Goal: Information Seeking & Learning: Learn about a topic

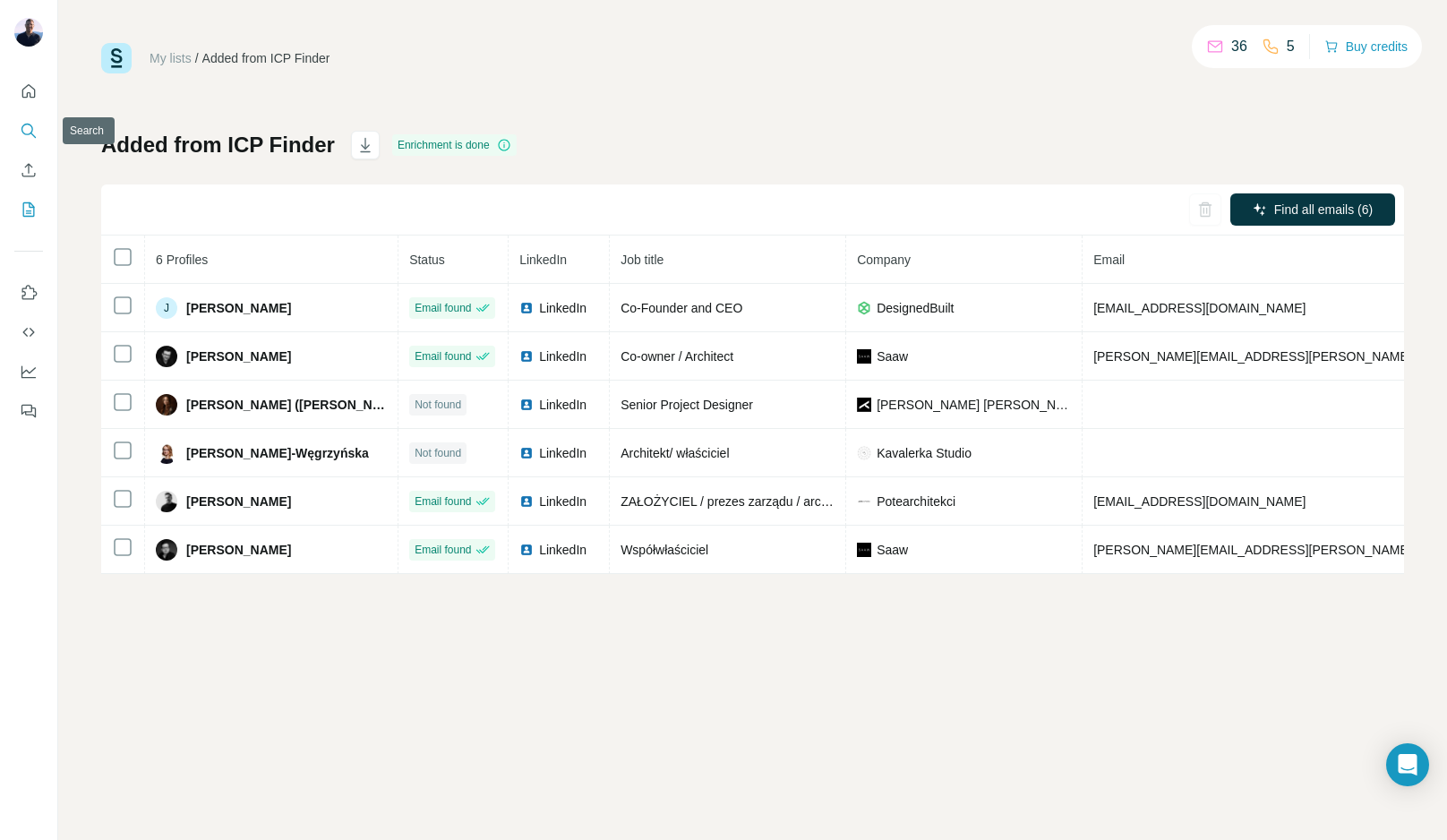
click at [21, 122] on icon "Search" at bounding box center [28, 130] width 18 height 18
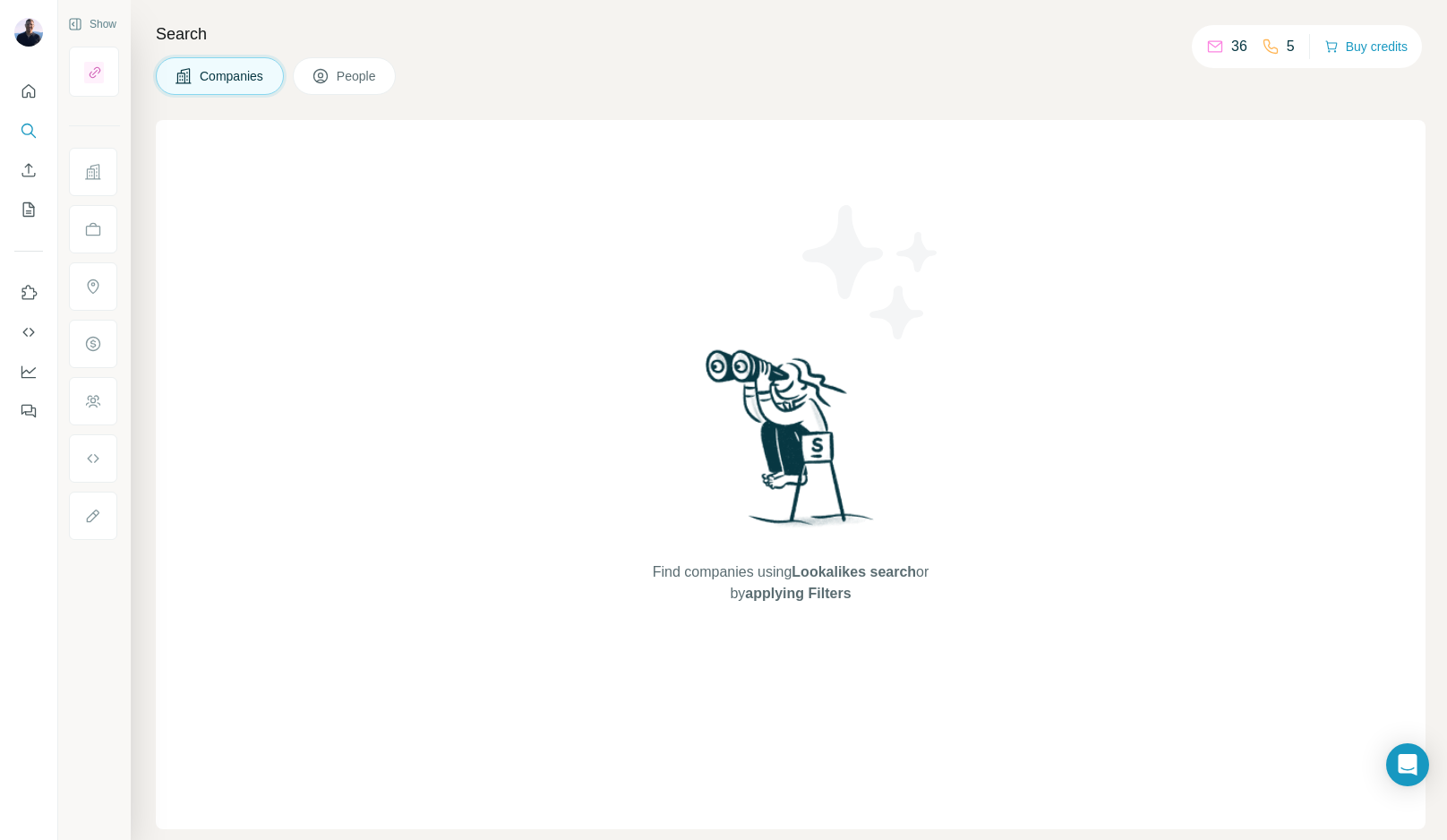
click at [244, 79] on span "Companies" at bounding box center [232, 76] width 66 height 18
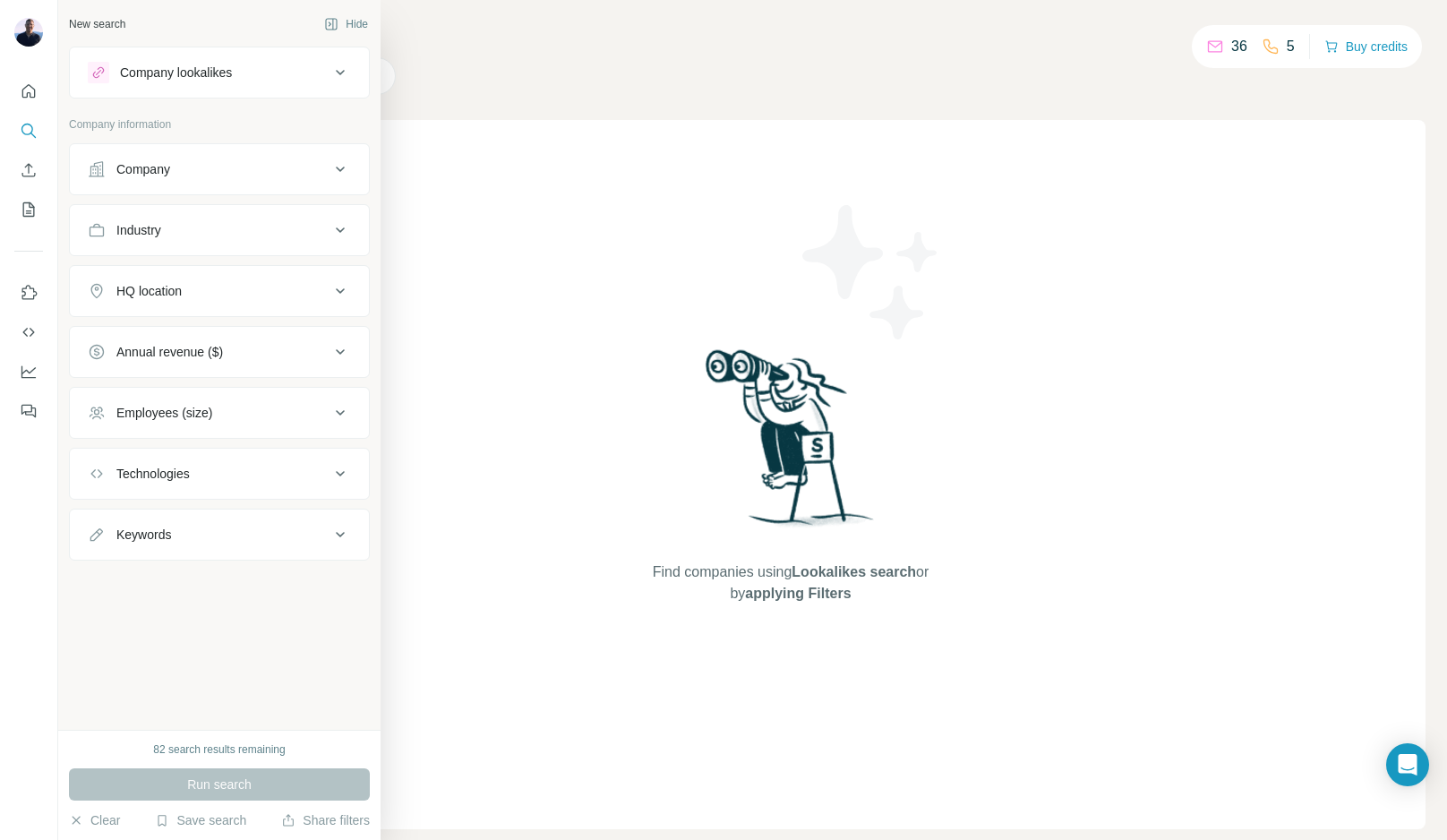
click at [196, 236] on div "Industry" at bounding box center [208, 229] width 241 height 18
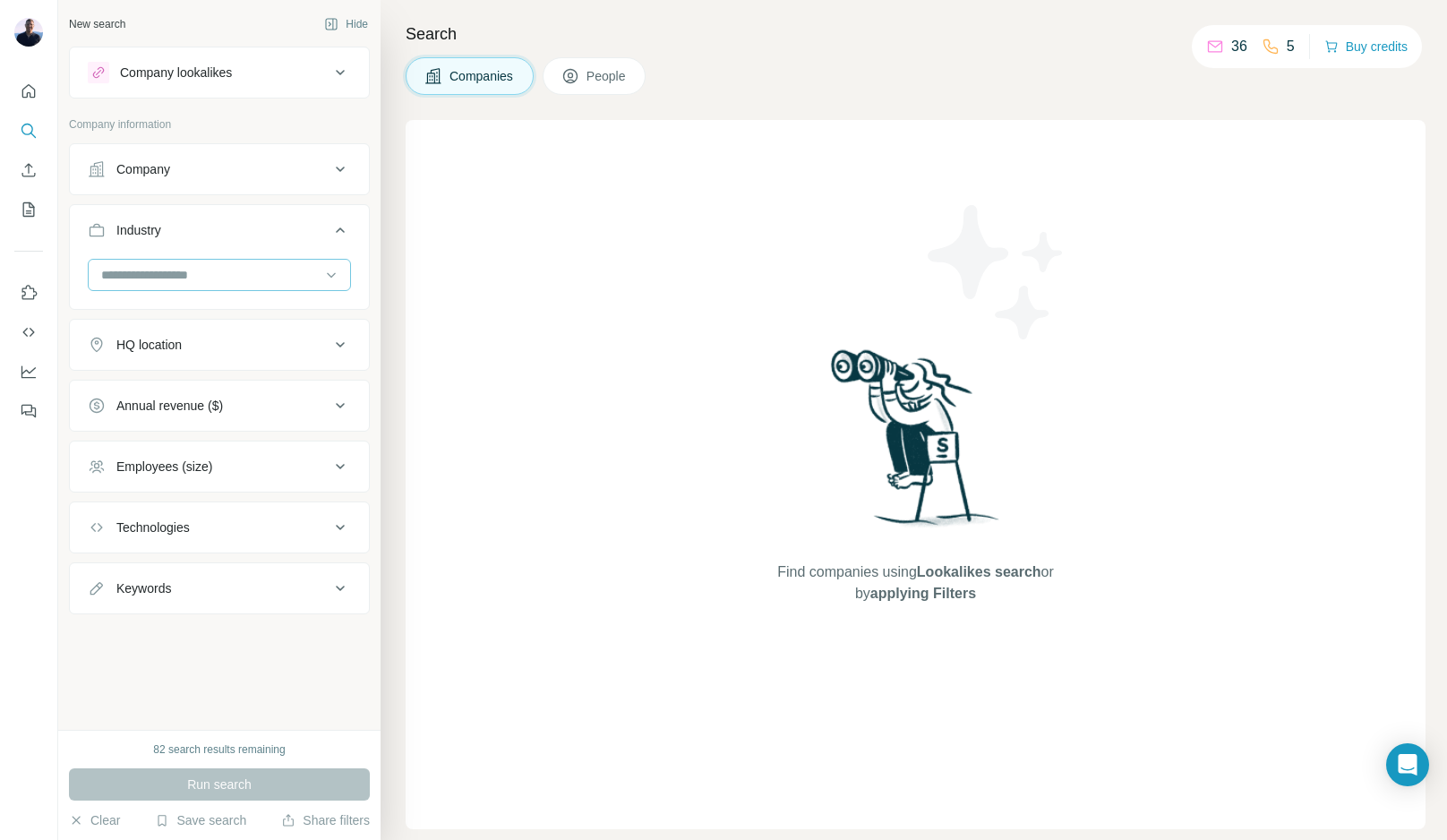
click at [181, 271] on input at bounding box center [209, 274] width 221 height 19
type input "*****"
click at [141, 311] on p "Architecture" at bounding box center [136, 315] width 68 height 18
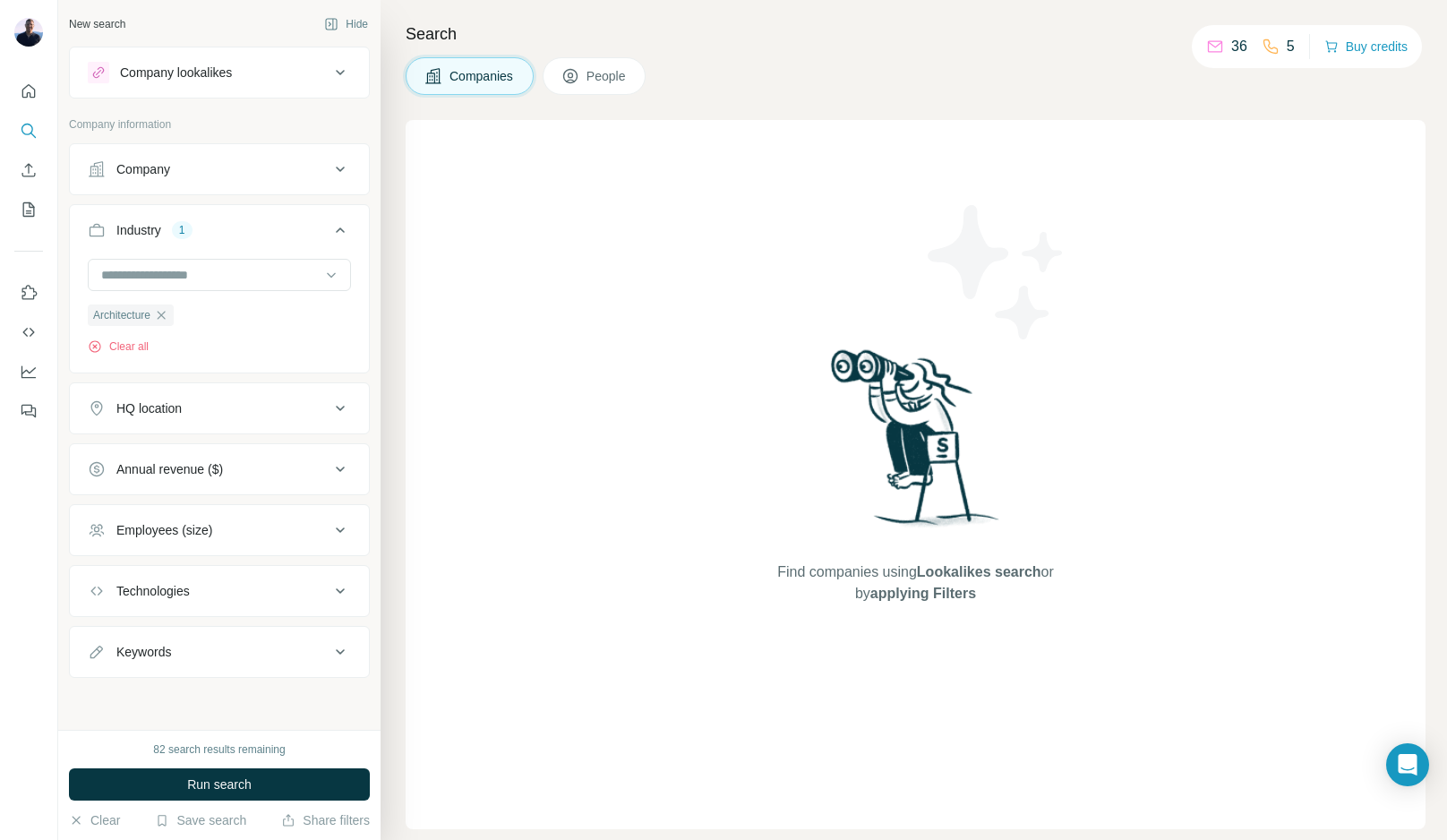
click at [192, 414] on div "HQ location" at bounding box center [208, 408] width 241 height 18
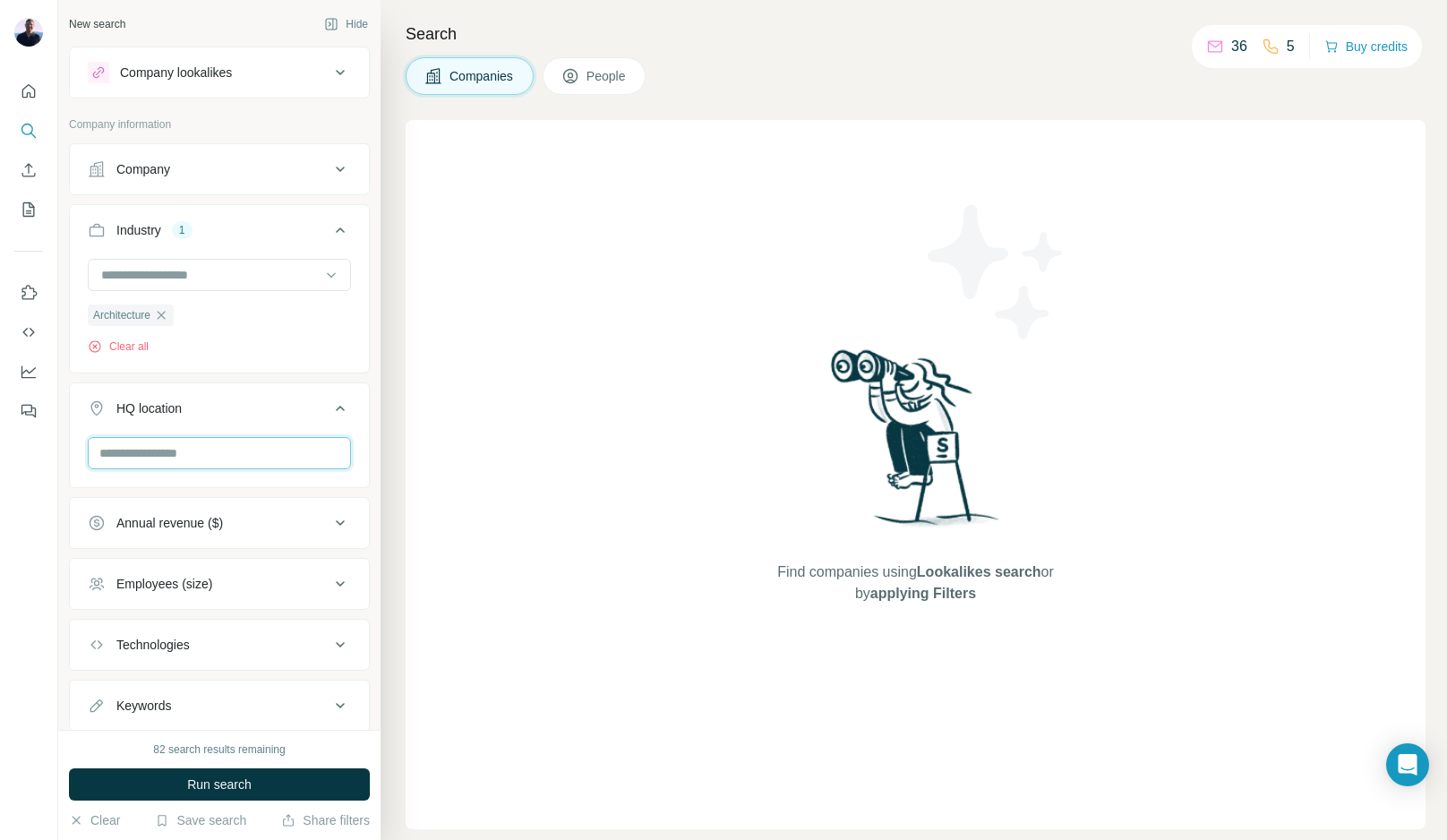
click at [190, 454] on input "text" at bounding box center [219, 452] width 264 height 32
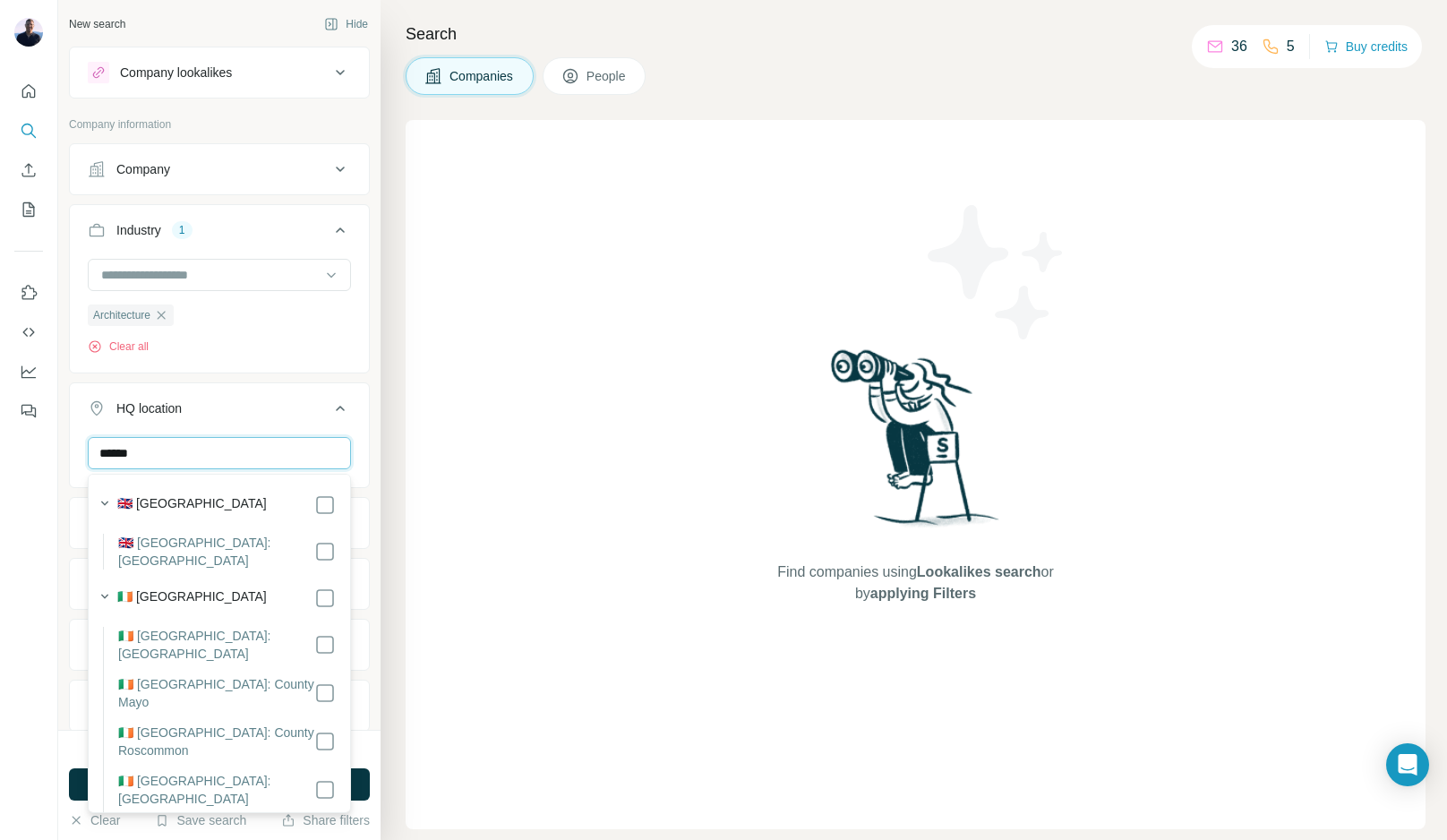
type input "******"
click at [276, 358] on div "Architecture Clear all" at bounding box center [218, 314] width 299 height 110
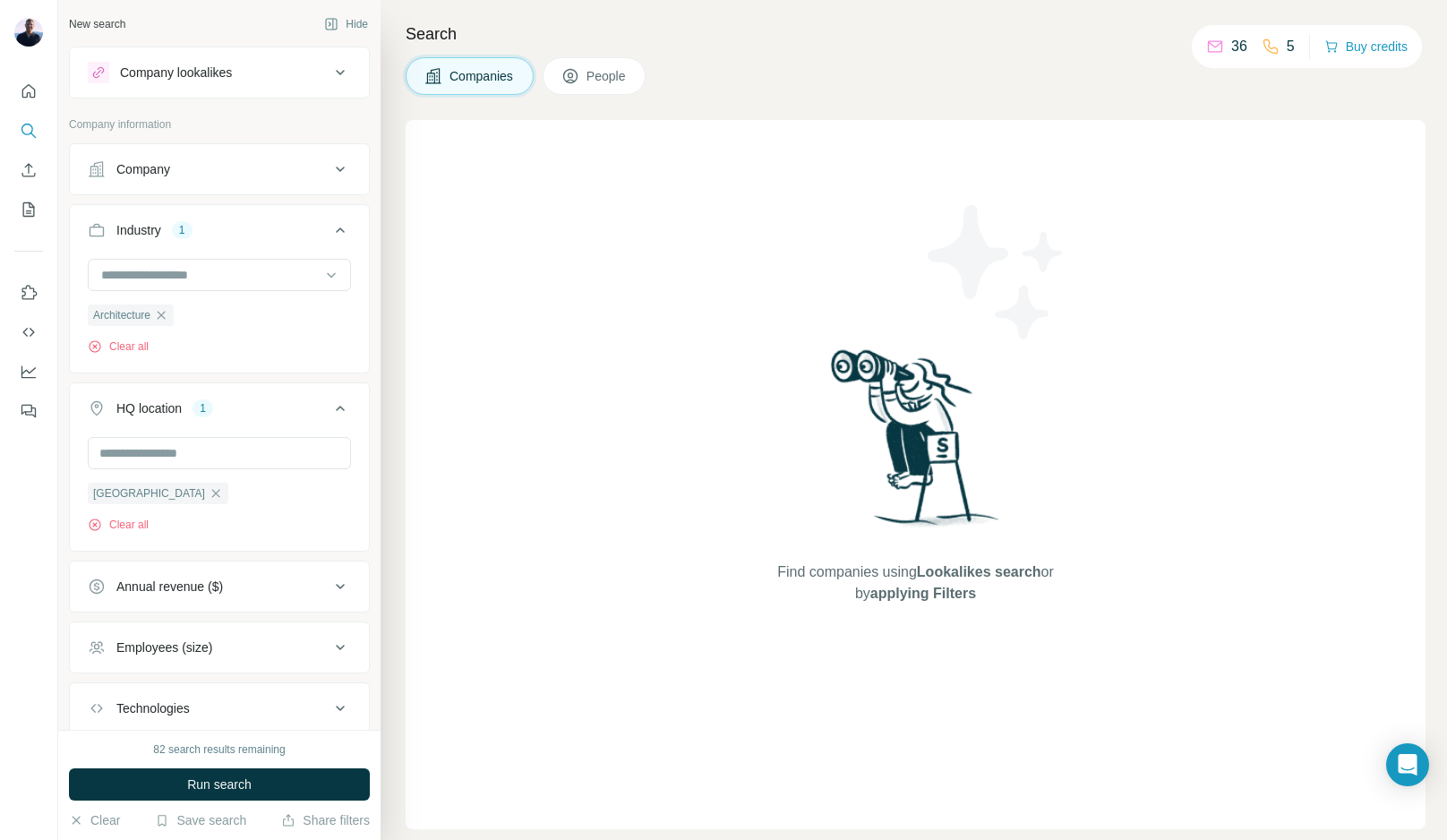
click at [227, 646] on div "Employees (size)" at bounding box center [208, 647] width 241 height 18
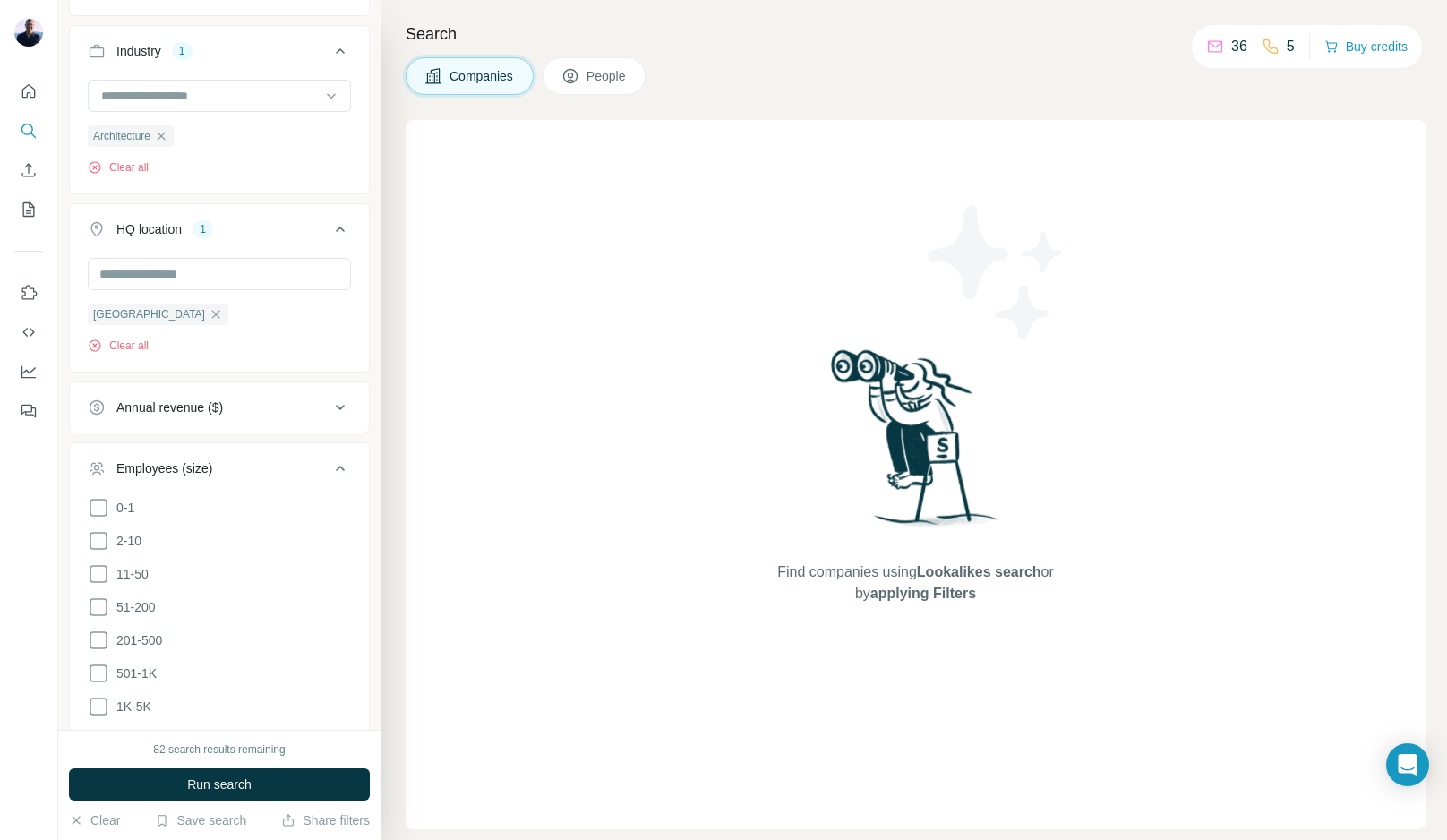
scroll to position [191, 0]
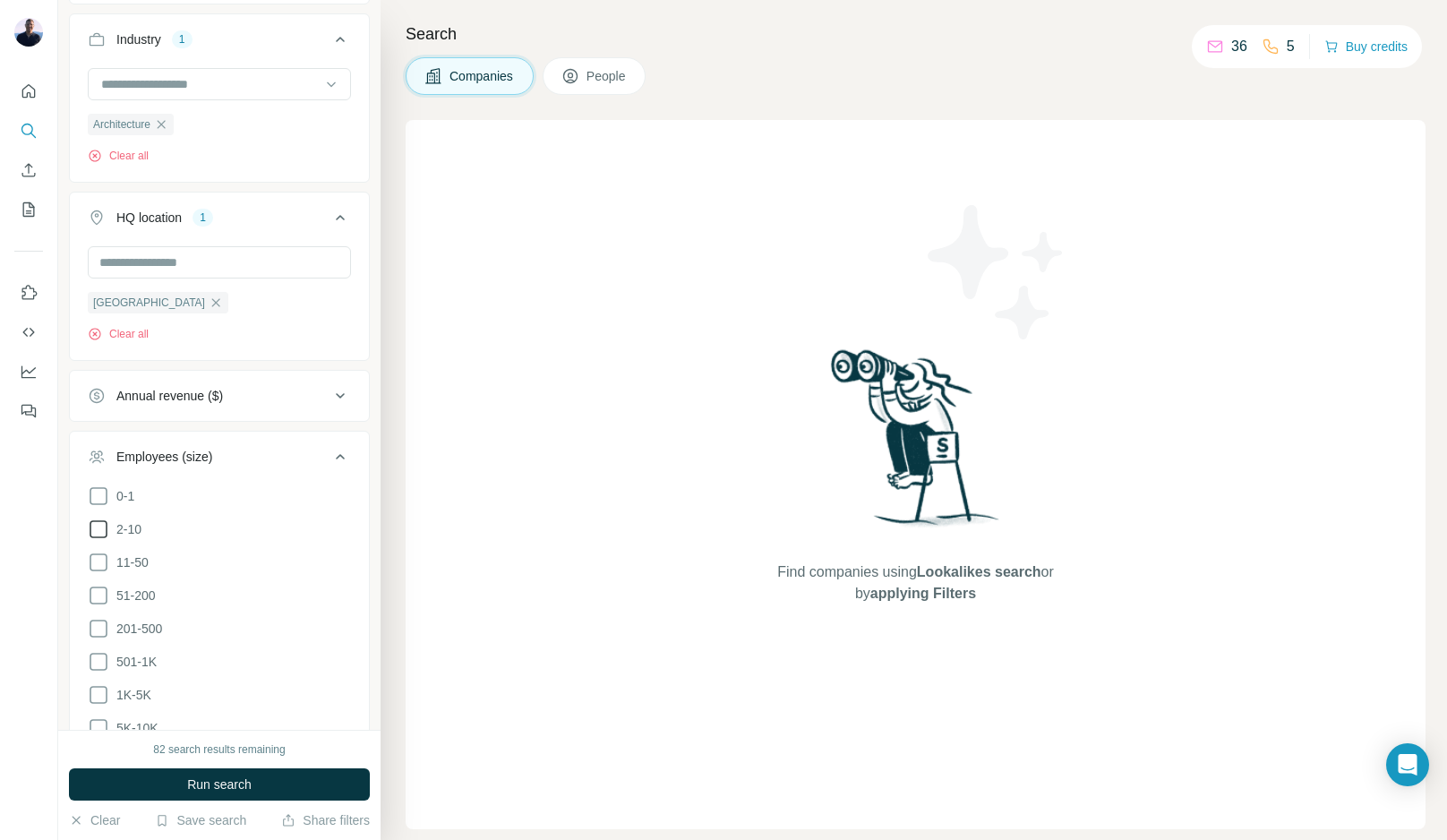
drag, startPoint x: 93, startPoint y: 560, endPoint x: 96, endPoint y: 540, distance: 20.2
click at [94, 559] on icon at bounding box center [98, 562] width 21 height 21
click at [97, 531] on icon at bounding box center [98, 528] width 21 height 21
click at [100, 500] on icon at bounding box center [98, 496] width 21 height 21
click at [347, 456] on icon at bounding box center [340, 456] width 21 height 21
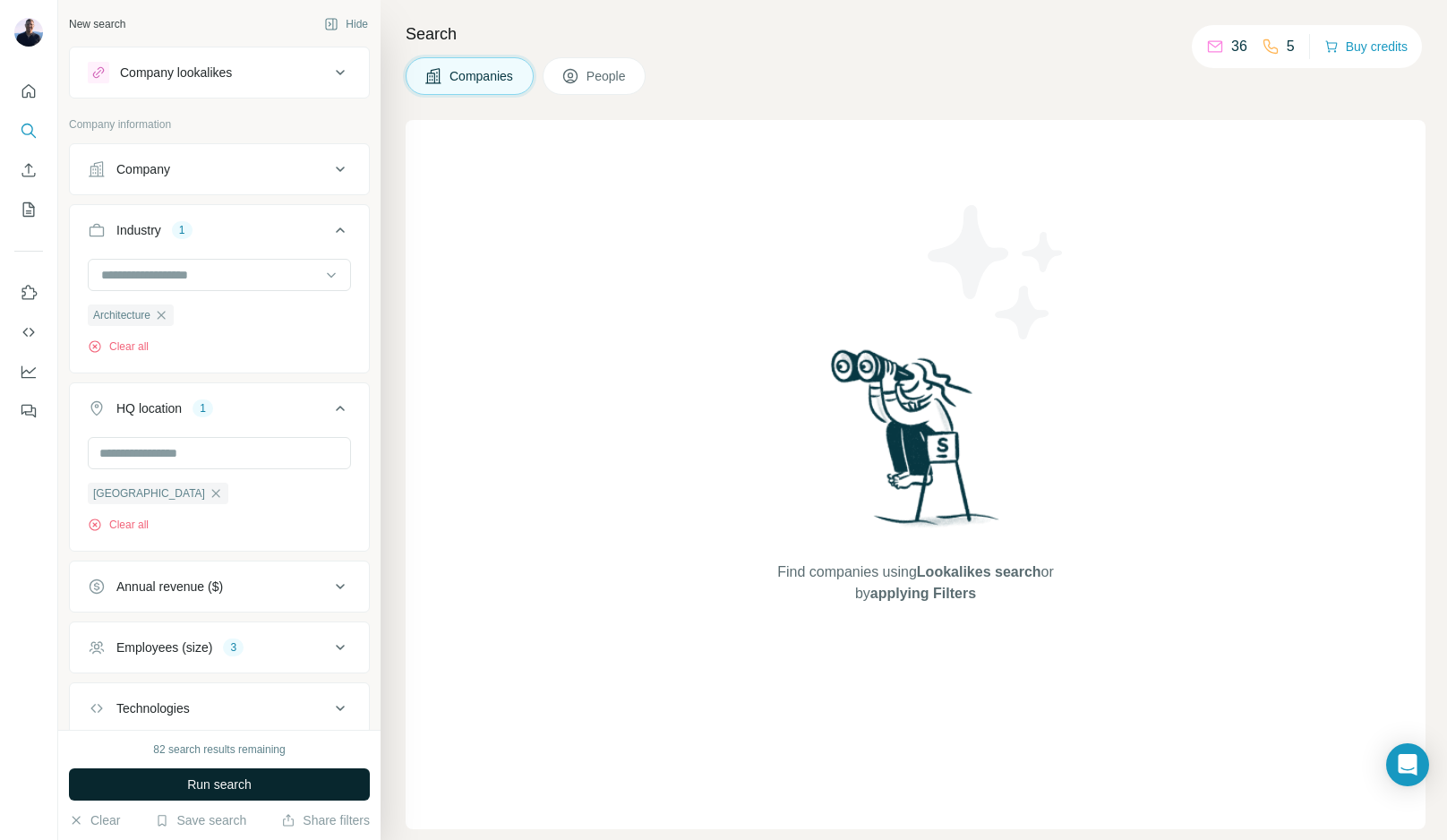
click at [225, 784] on span "Run search" at bounding box center [219, 784] width 65 height 18
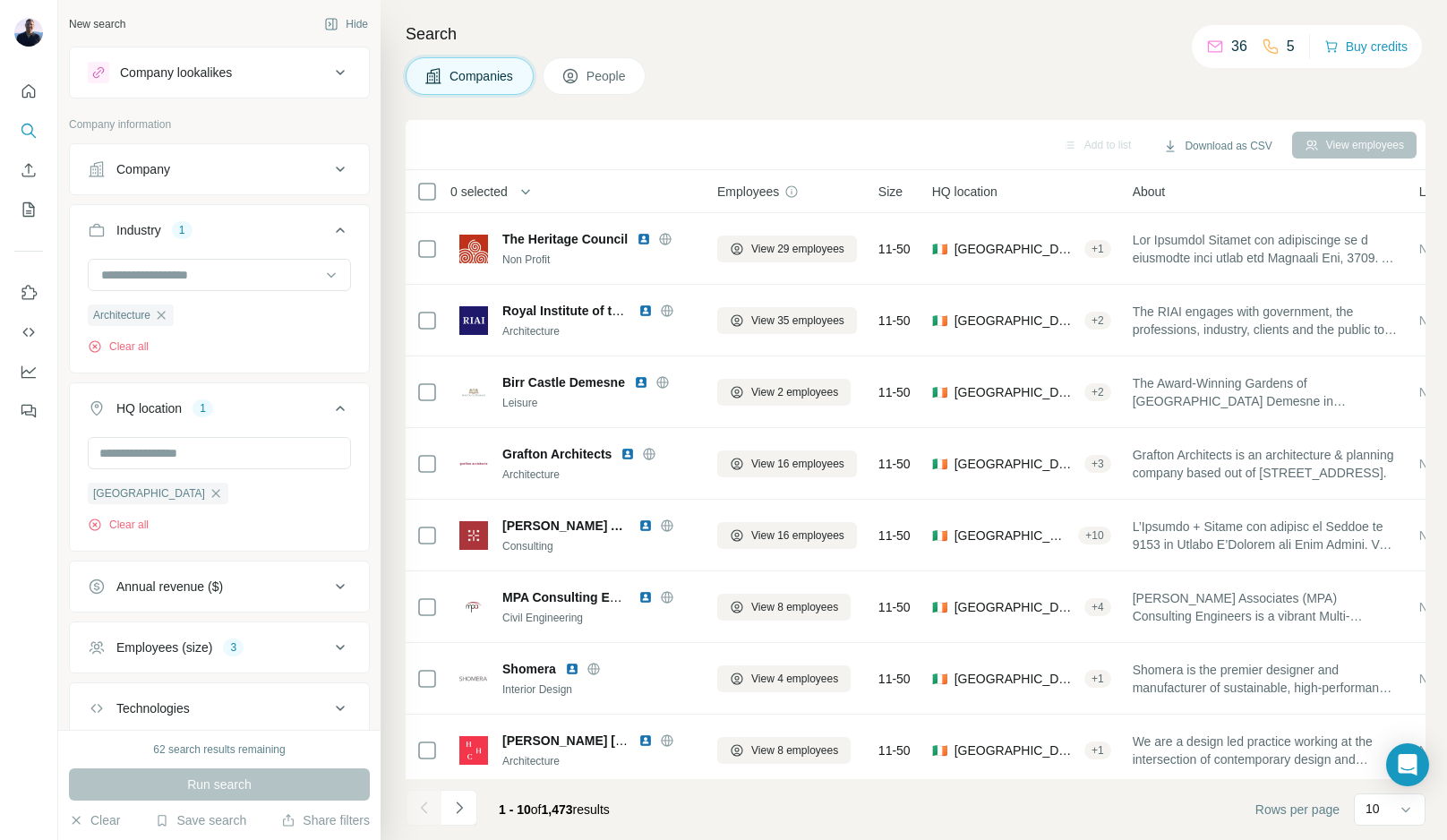
click at [321, 700] on div "Technologies" at bounding box center [208, 708] width 241 height 18
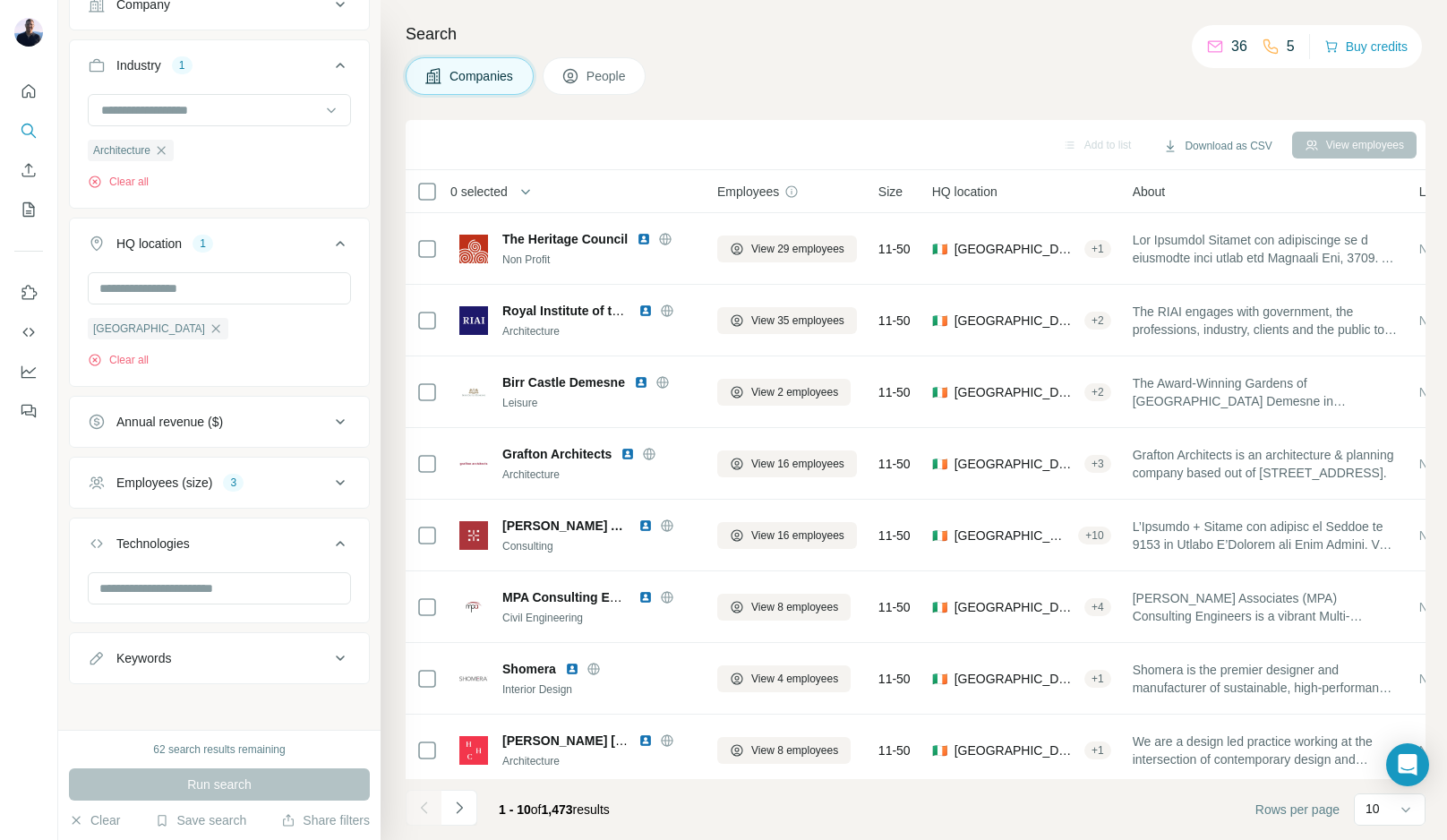
scroll to position [170, 0]
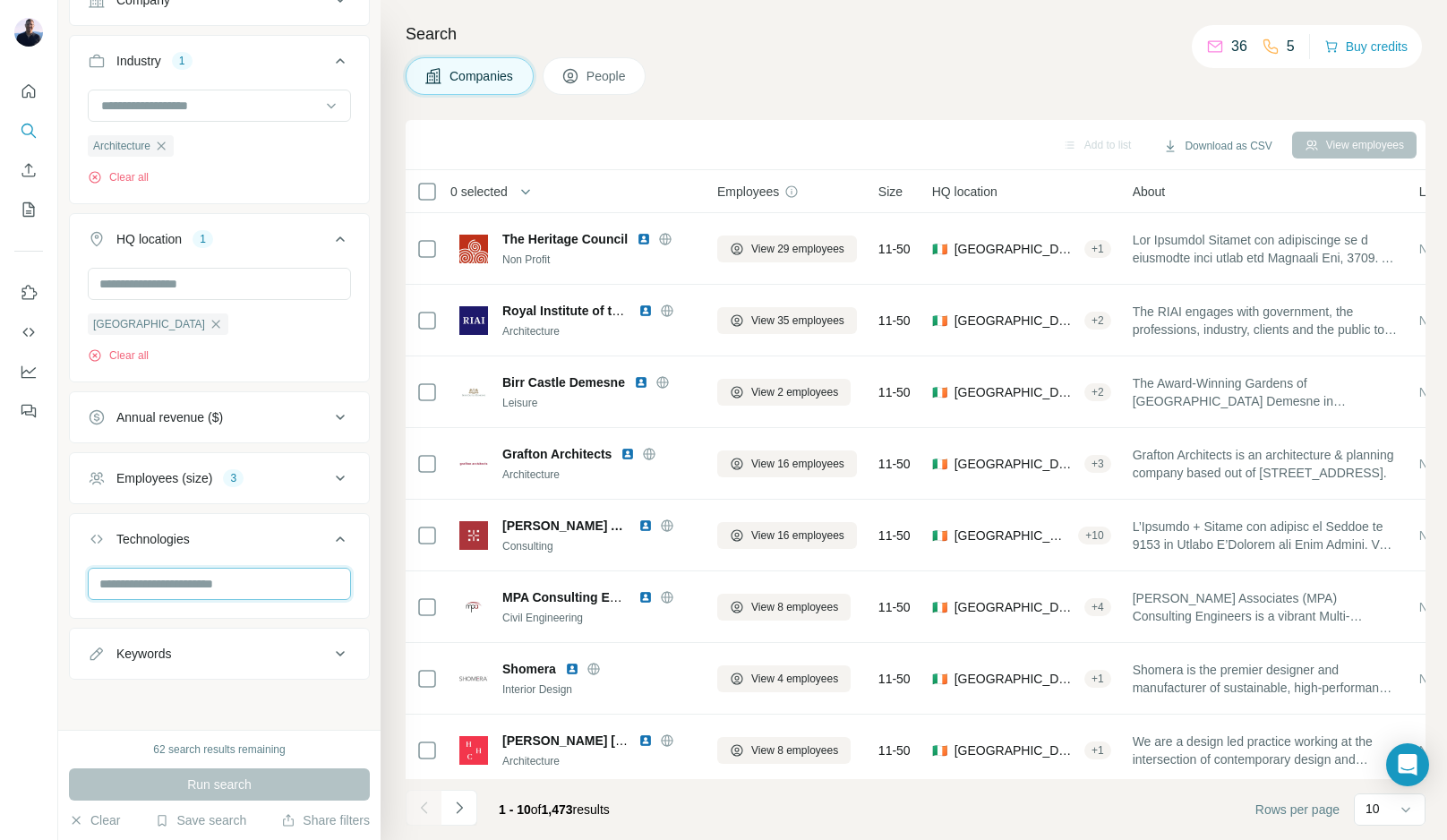
click at [229, 592] on input "text" at bounding box center [219, 584] width 264 height 32
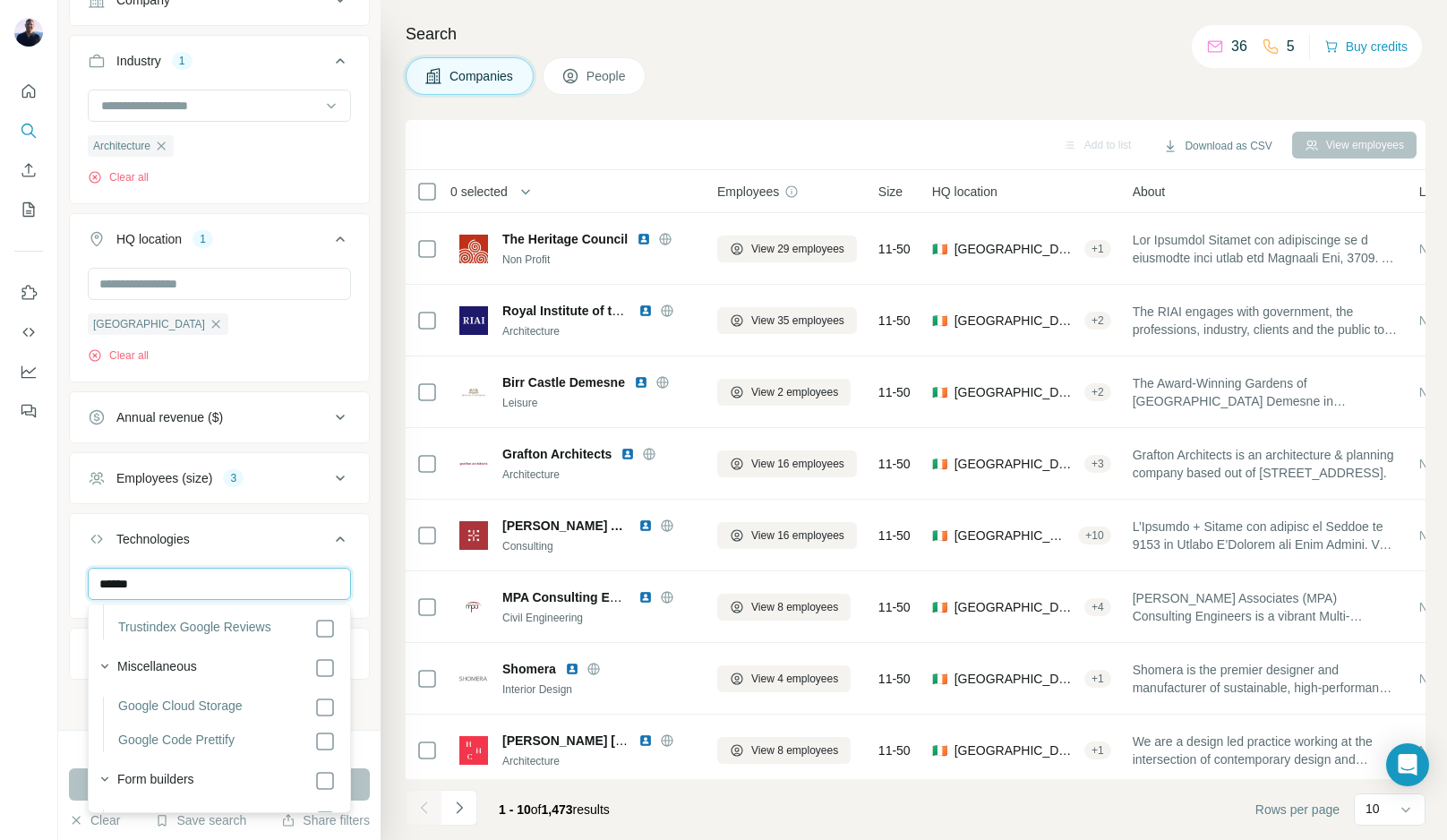
scroll to position [1050, 0]
type input "******"
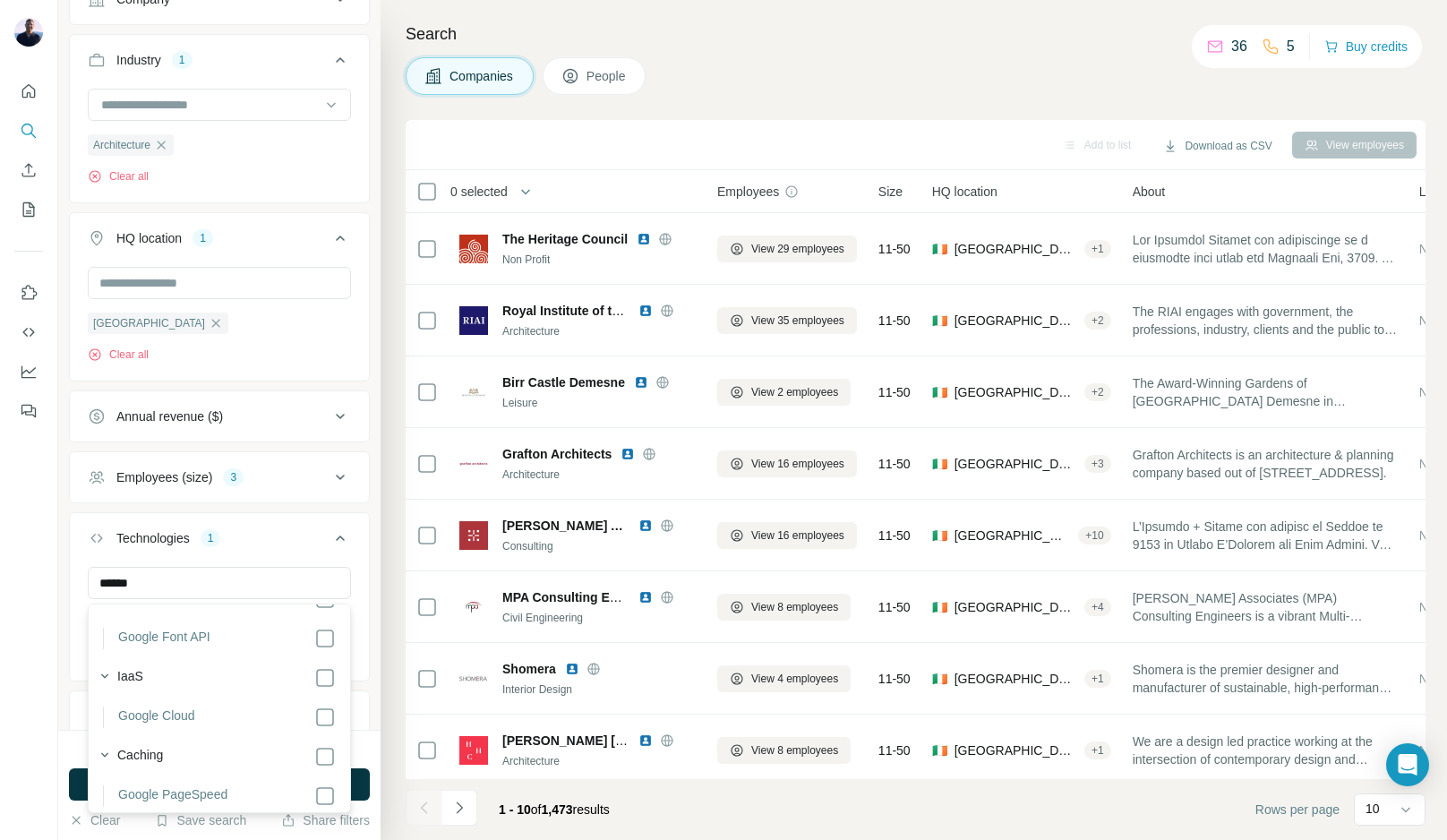
scroll to position [1884, 0]
click at [287, 341] on div "Ireland Clear all" at bounding box center [219, 315] width 264 height 96
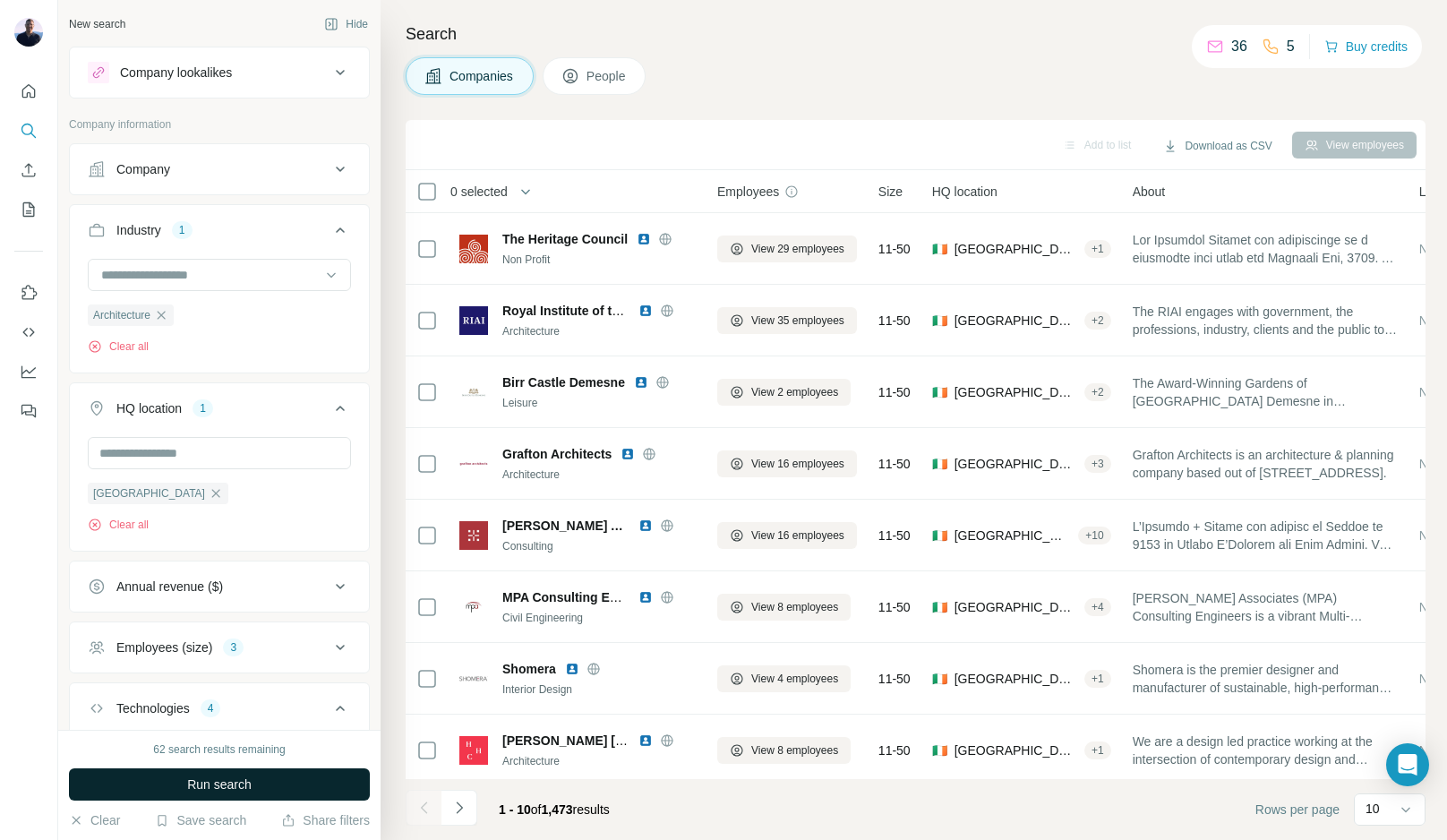
click at [235, 785] on span "Run search" at bounding box center [219, 784] width 65 height 18
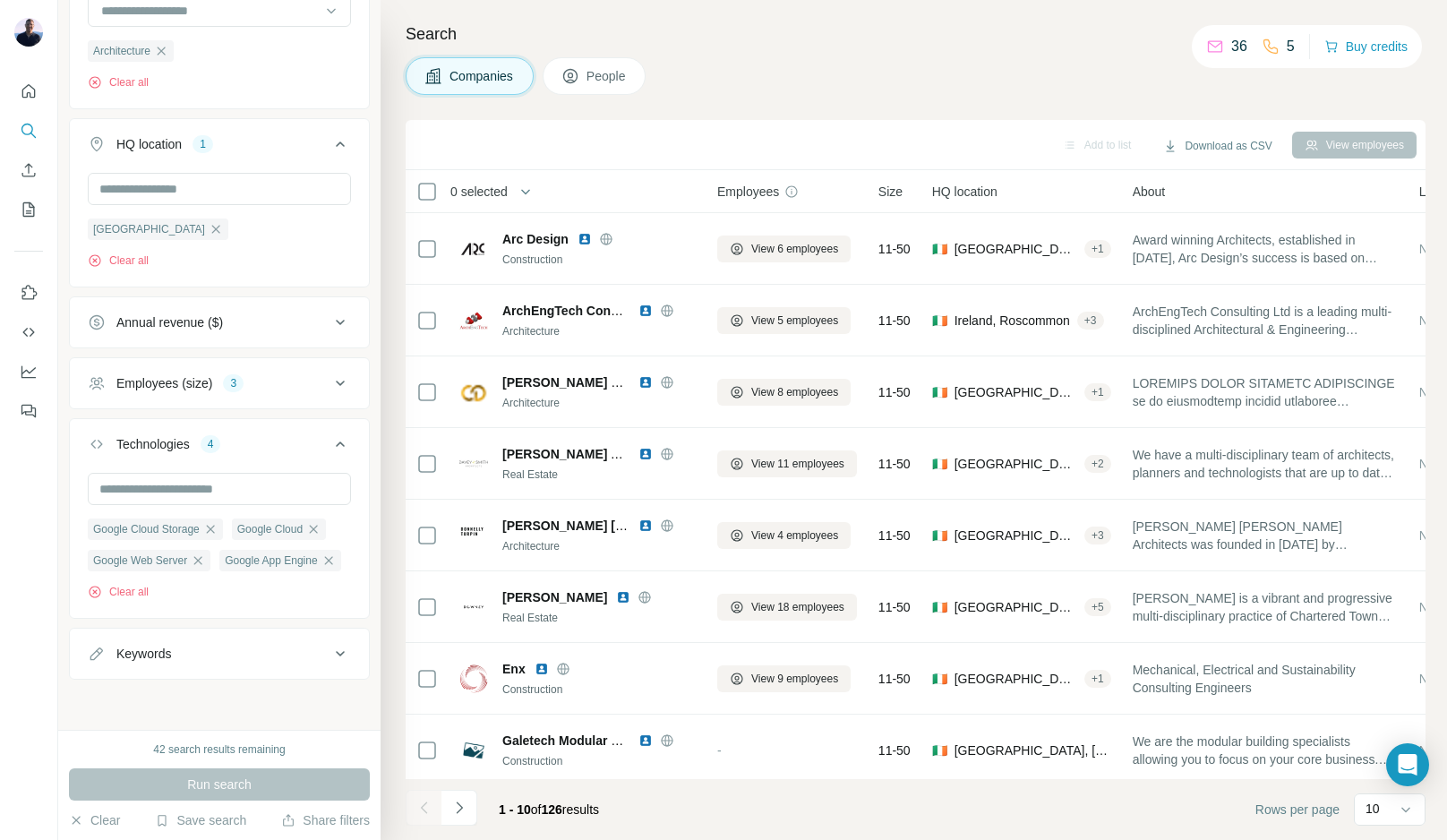
scroll to position [266, 0]
click at [214, 527] on icon "button" at bounding box center [210, 528] width 14 height 14
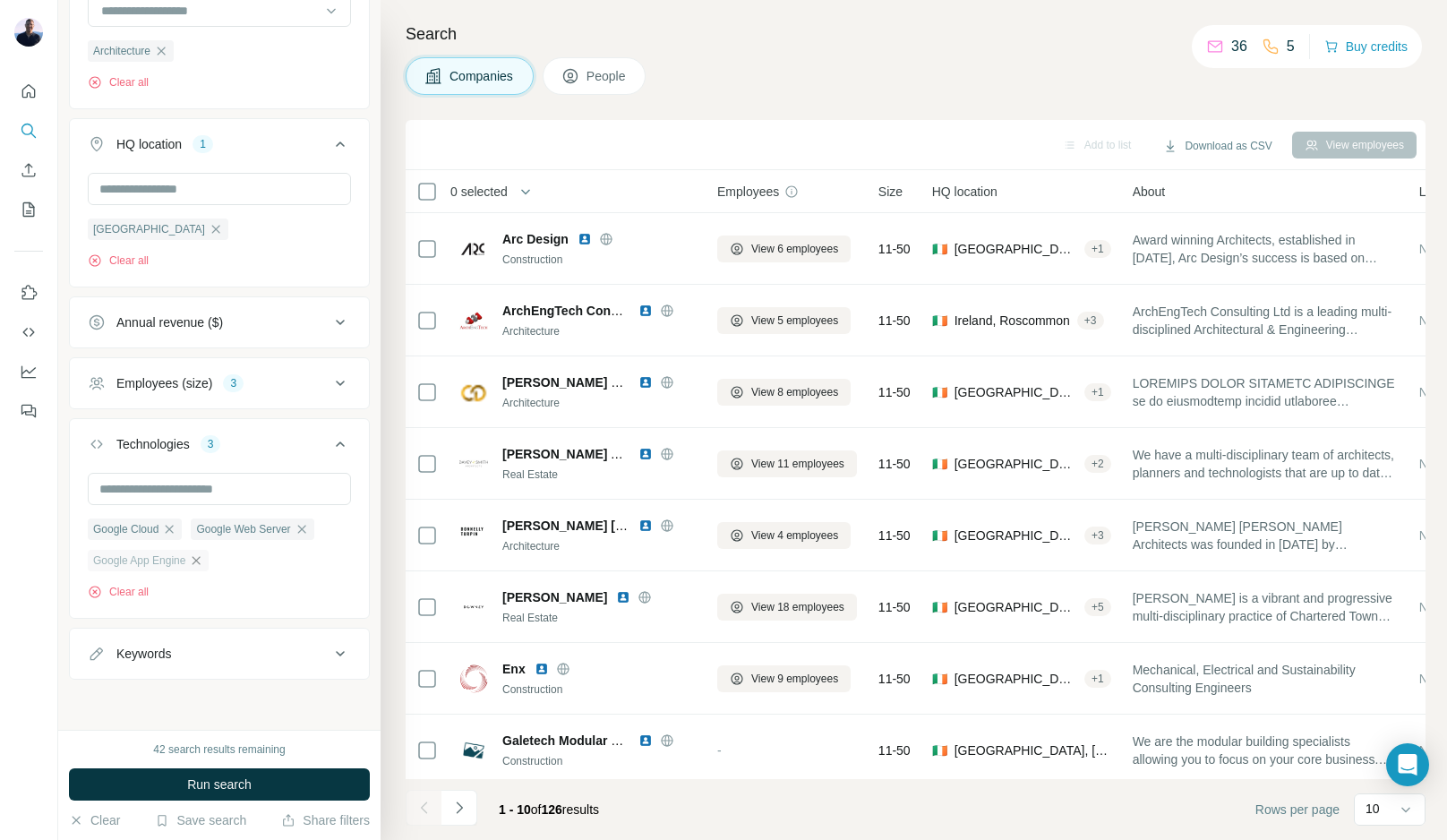
click at [201, 563] on icon "button" at bounding box center [196, 560] width 8 height 8
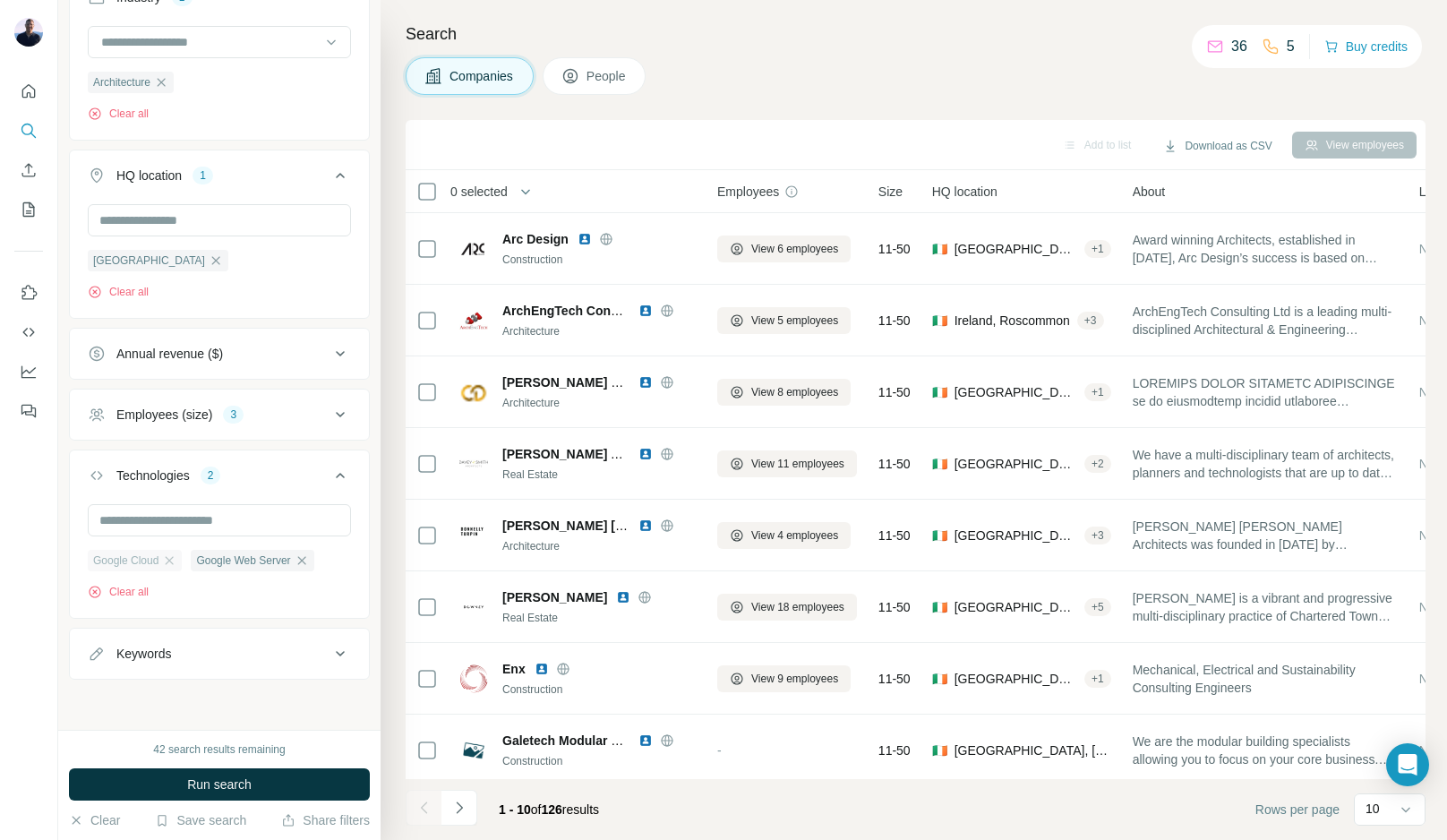
scroll to position [234, 0]
click at [177, 557] on icon "button" at bounding box center [168, 560] width 14 height 14
click at [205, 564] on icon "button" at bounding box center [197, 560] width 14 height 14
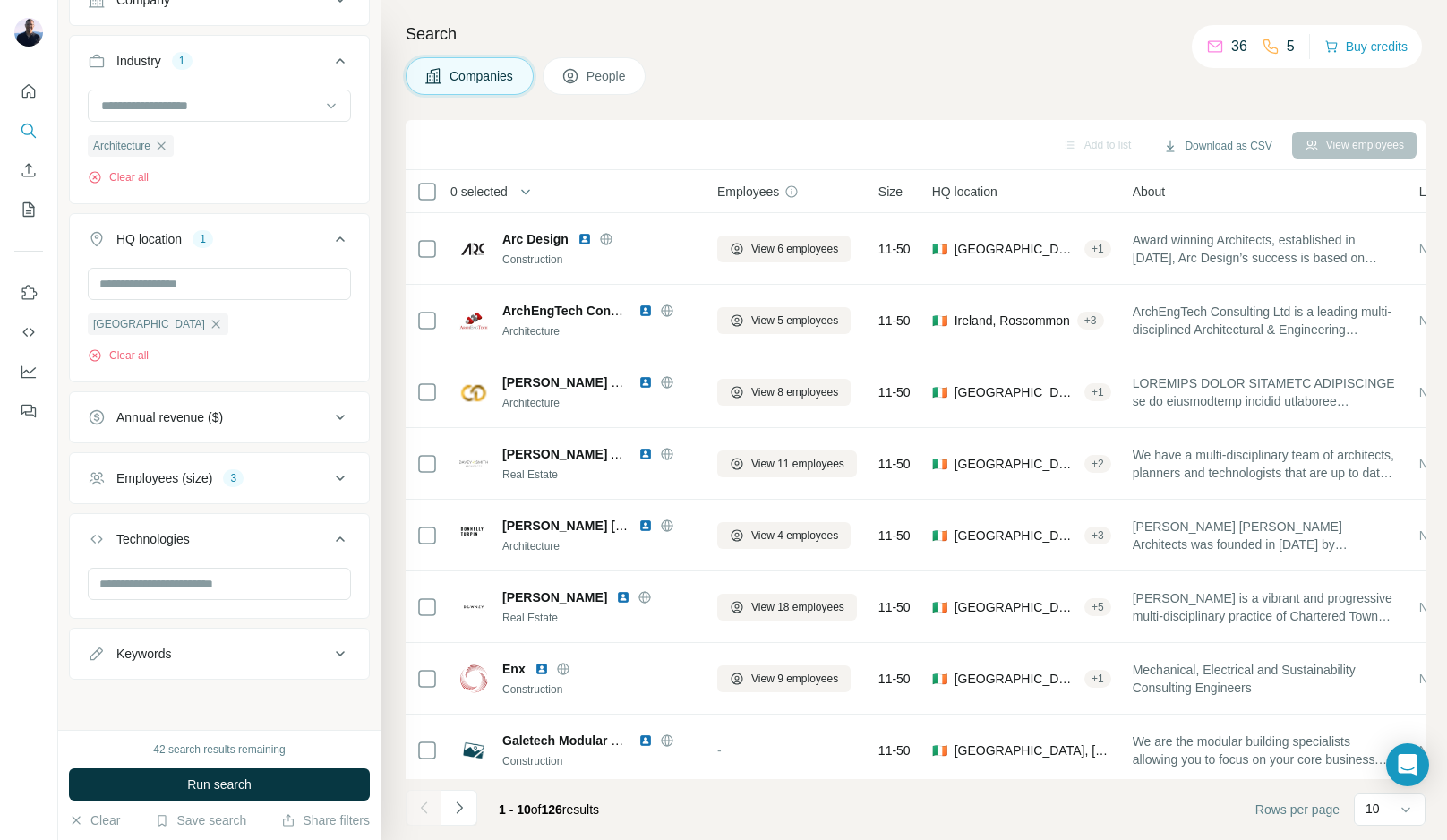
scroll to position [170, 0]
click at [253, 784] on button "Run search" at bounding box center [219, 784] width 301 height 32
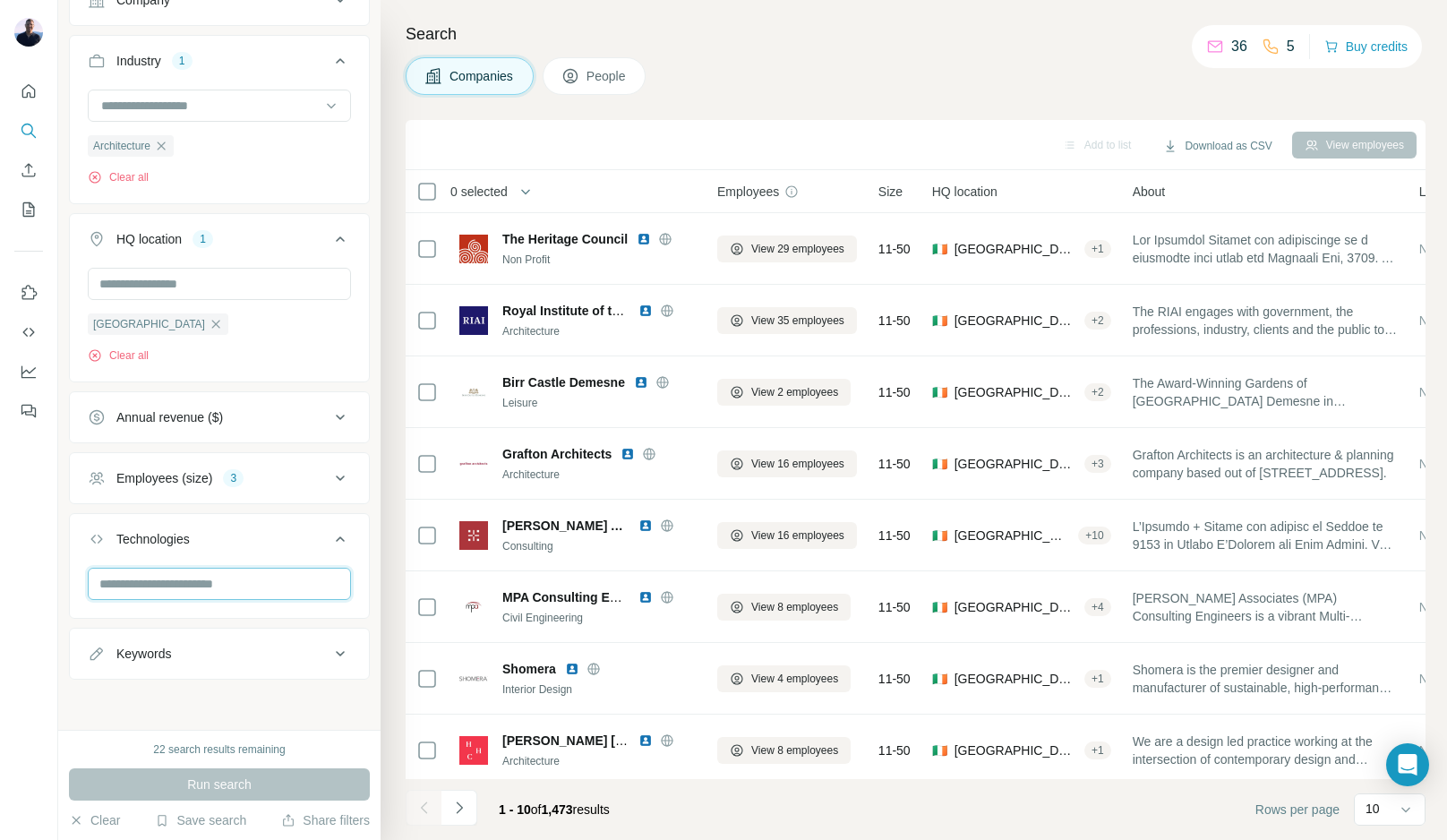
click at [181, 583] on input "text" at bounding box center [219, 584] width 264 height 32
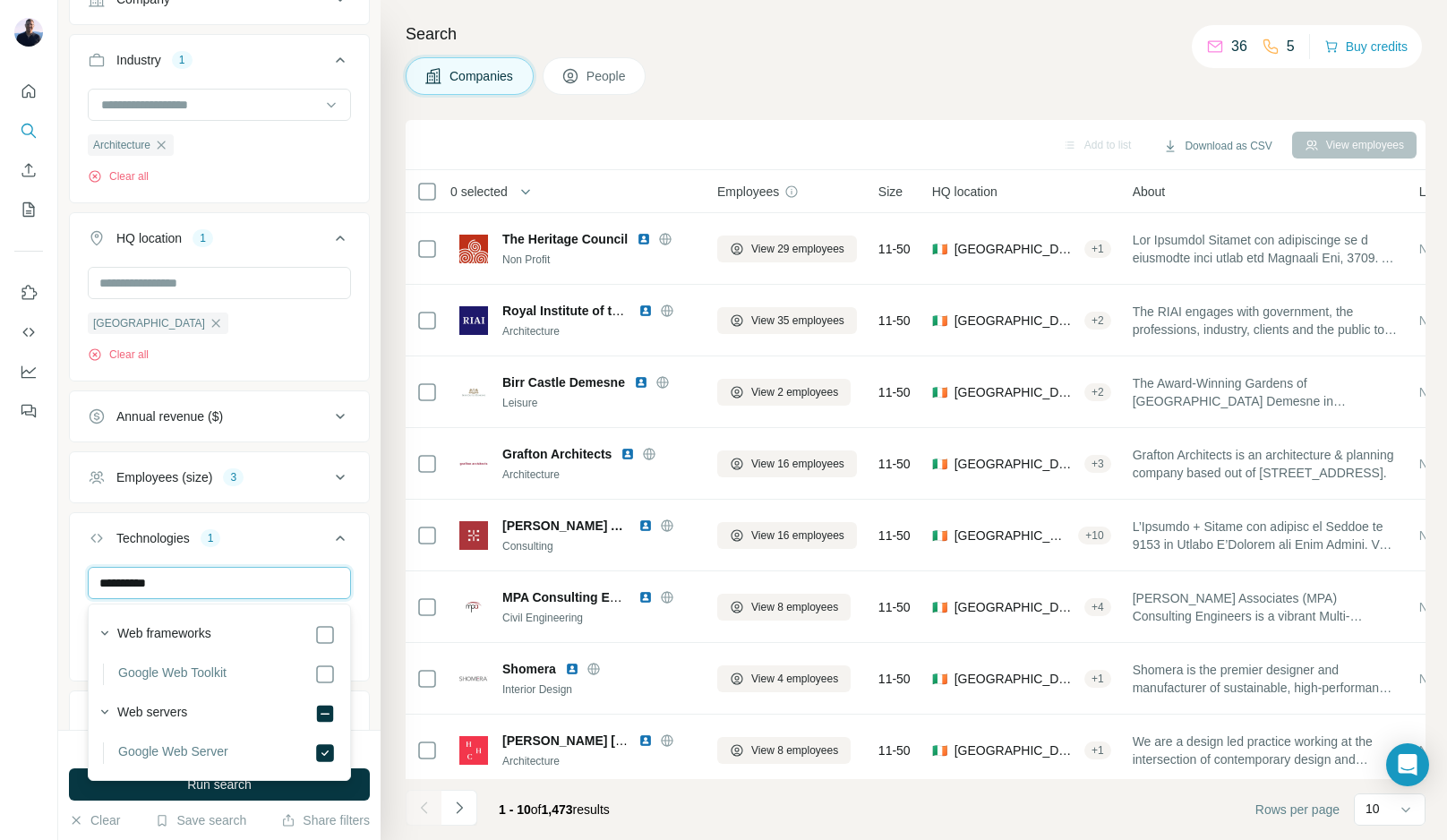
click at [162, 588] on input "**********" at bounding box center [219, 583] width 264 height 32
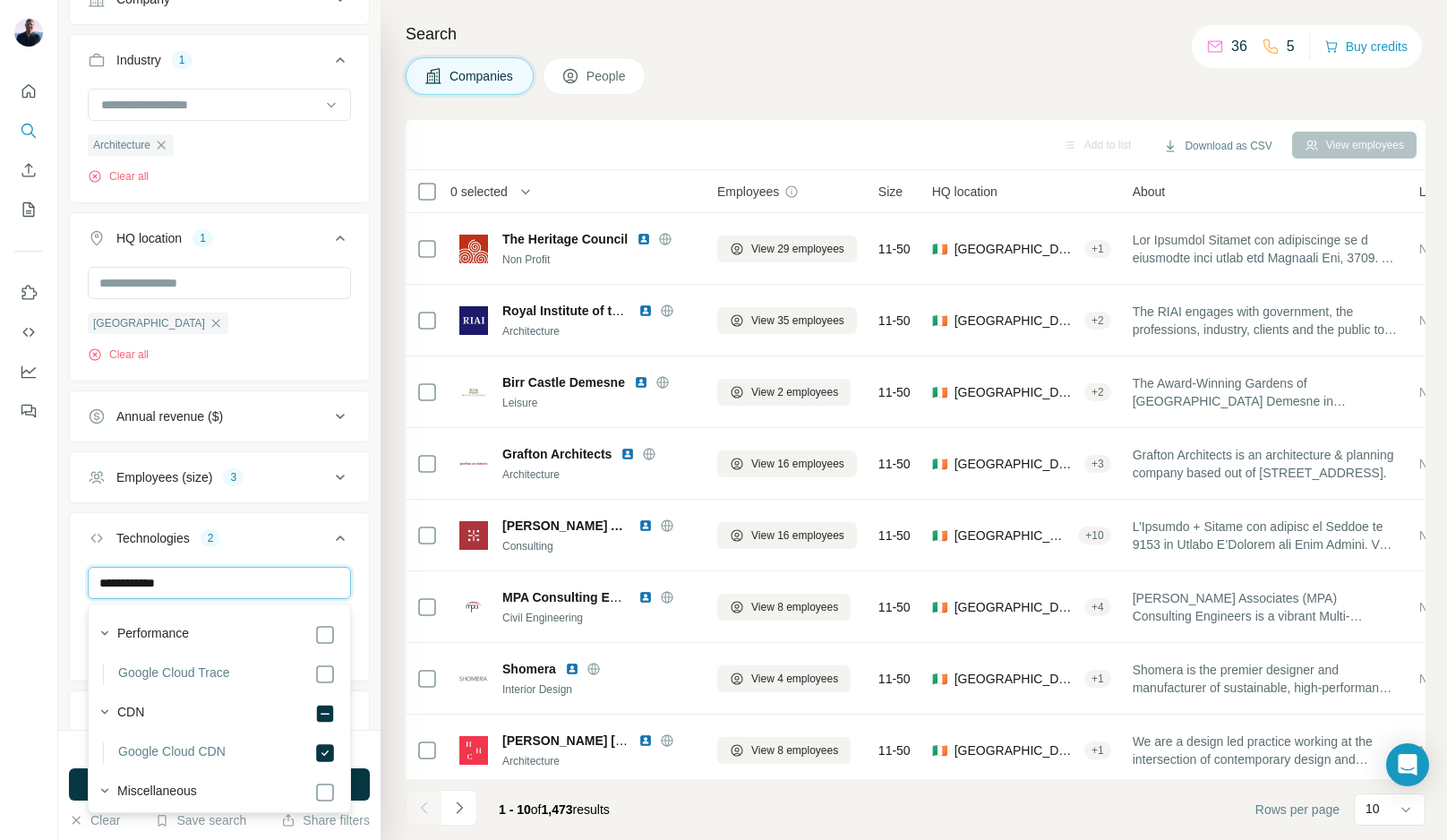
click at [198, 585] on input "**********" at bounding box center [219, 583] width 264 height 32
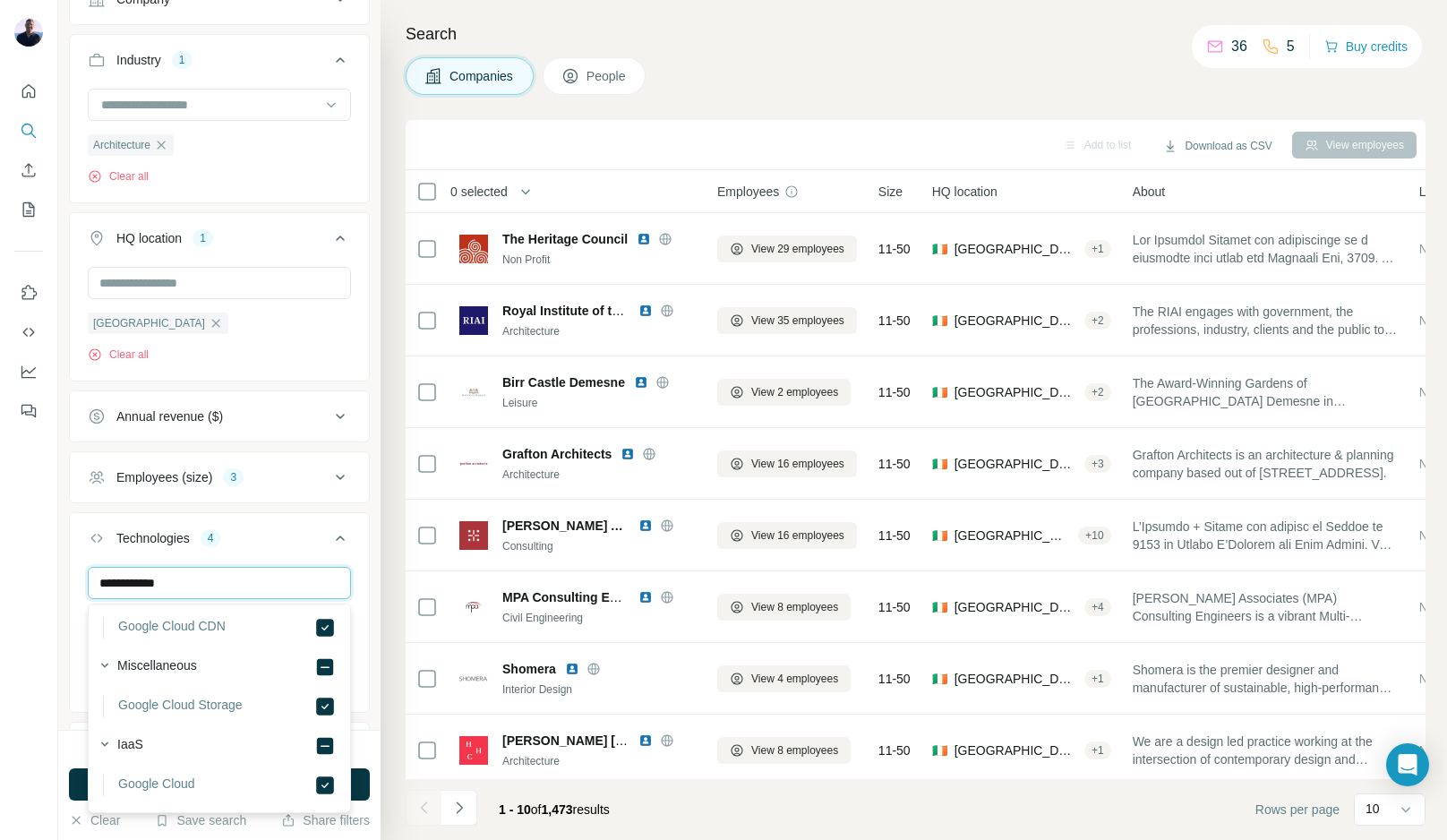
click at [155, 576] on input "**********" at bounding box center [219, 583] width 264 height 32
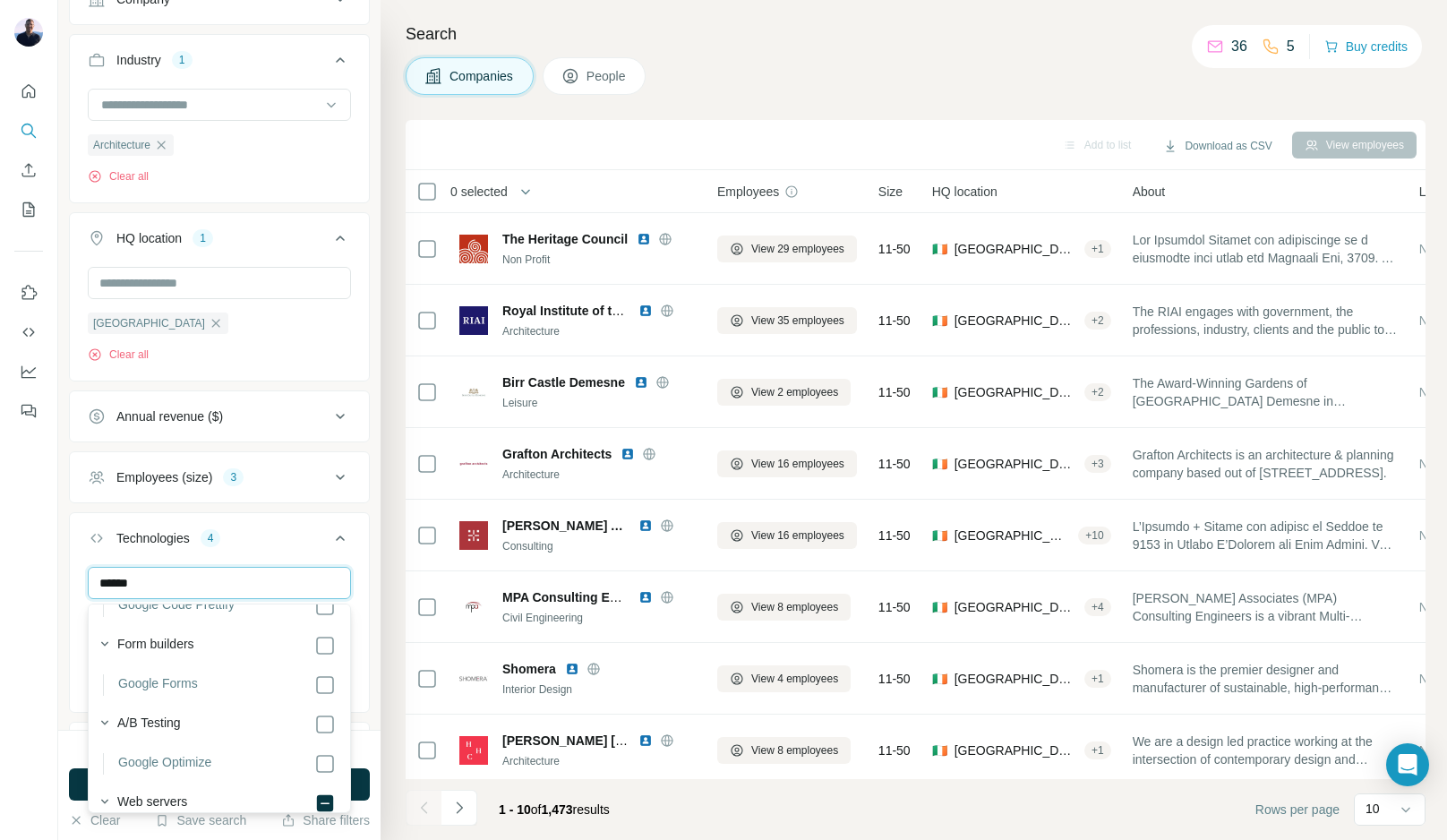
scroll to position [1176, 0]
type input "******"
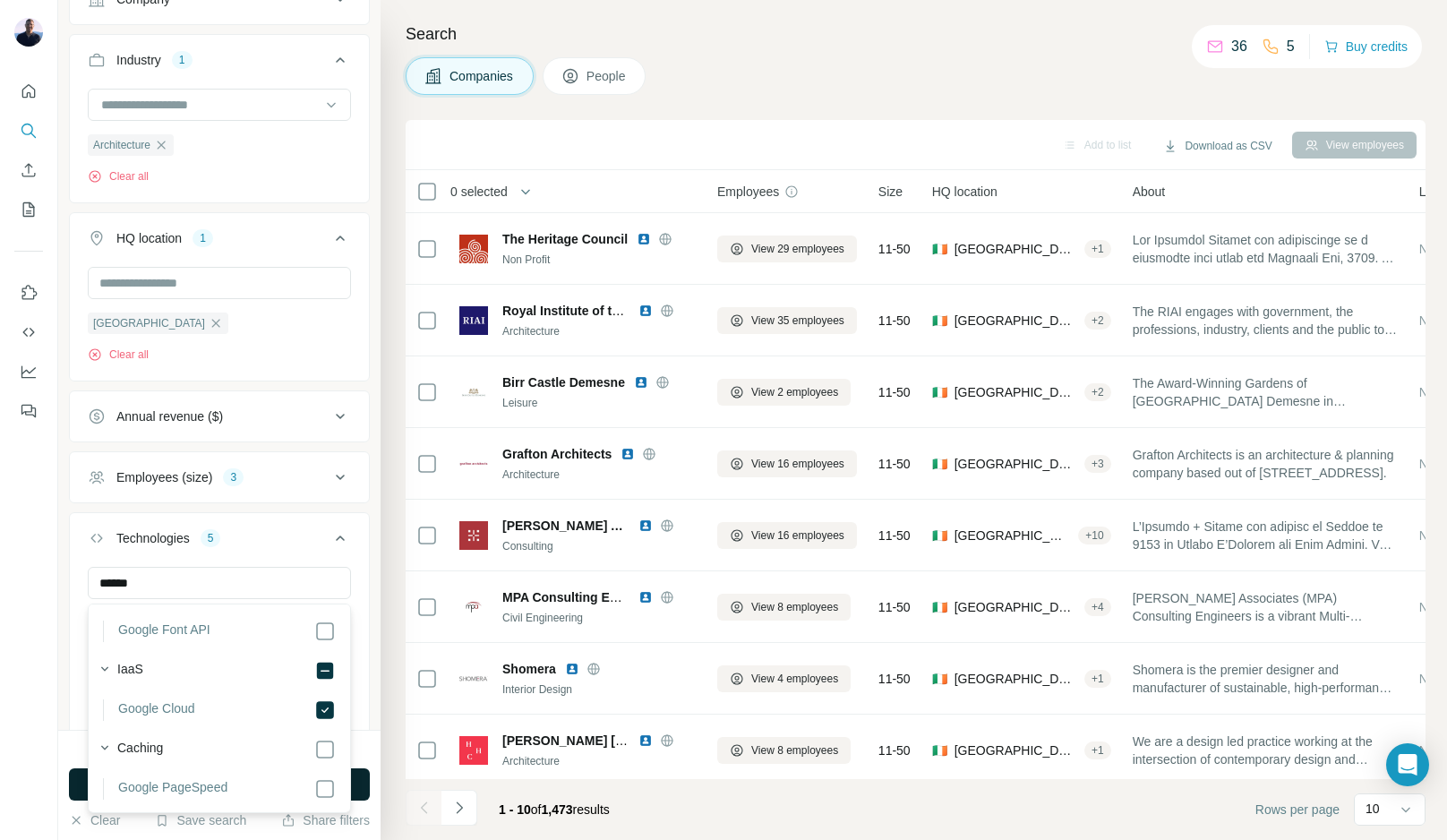
click at [279, 355] on div "Ireland Clear all" at bounding box center [219, 315] width 264 height 96
click at [203, 790] on span "Run search" at bounding box center [219, 784] width 65 height 18
